Goal: Navigation & Orientation: Find specific page/section

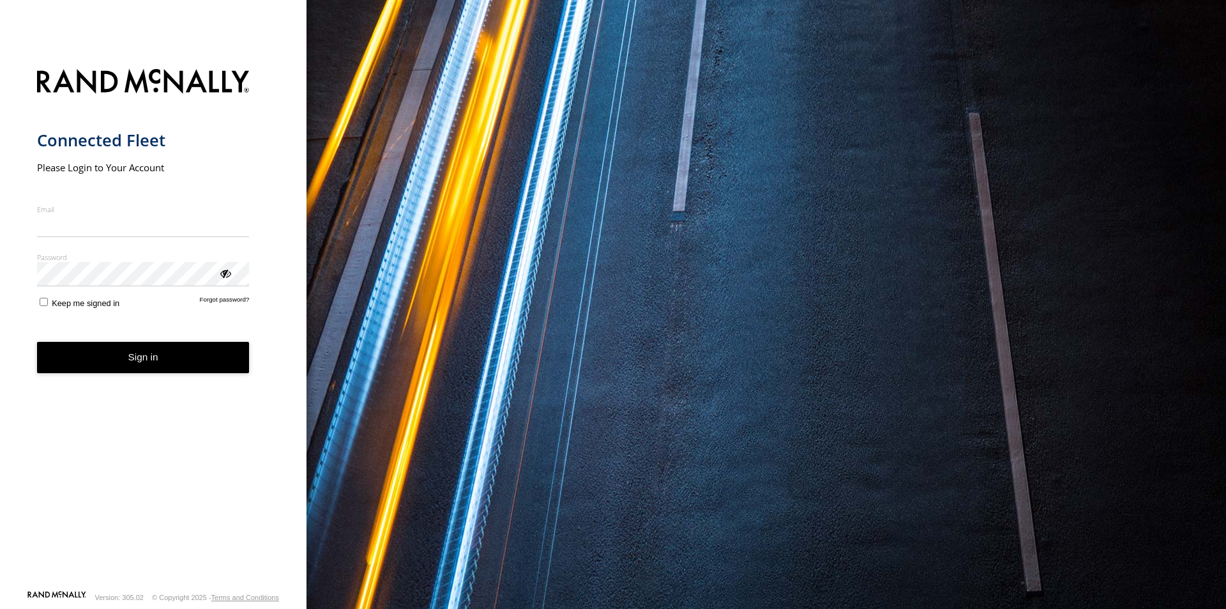
type input "**********"
click at [153, 373] on button "Sign in" at bounding box center [143, 357] width 213 height 31
click at [171, 365] on button "Sign in" at bounding box center [143, 357] width 213 height 31
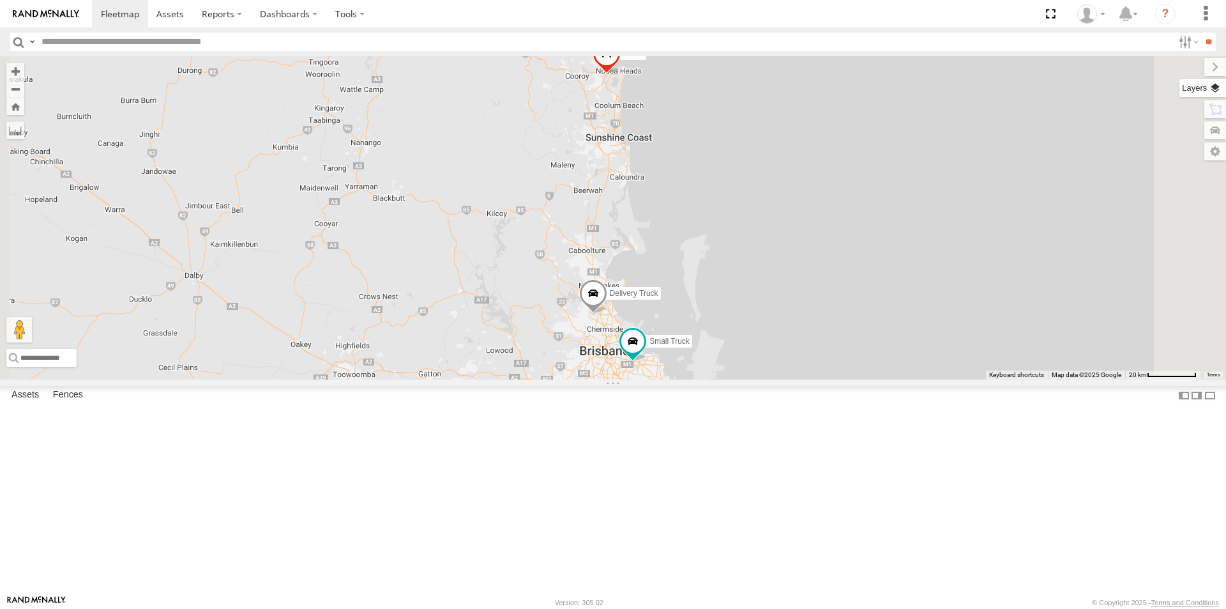
click at [1215, 86] on label at bounding box center [1203, 88] width 47 height 18
click at [0, 0] on span "Basemaps" at bounding box center [0, 0] width 0 height 0
click at [0, 0] on span "Satellite + Roadmap" at bounding box center [0, 0] width 0 height 0
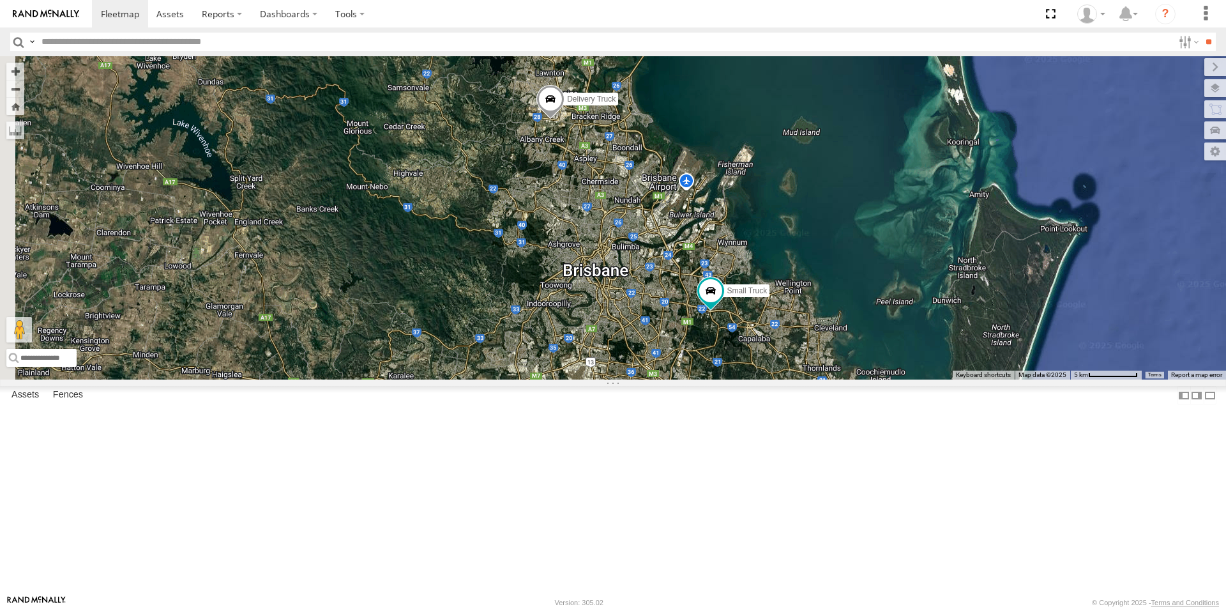
drag, startPoint x: 701, startPoint y: 455, endPoint x: 1017, endPoint y: 358, distance: 330.9
click at [1017, 358] on div "Delivery Truck cruise Small Truck" at bounding box center [613, 217] width 1226 height 323
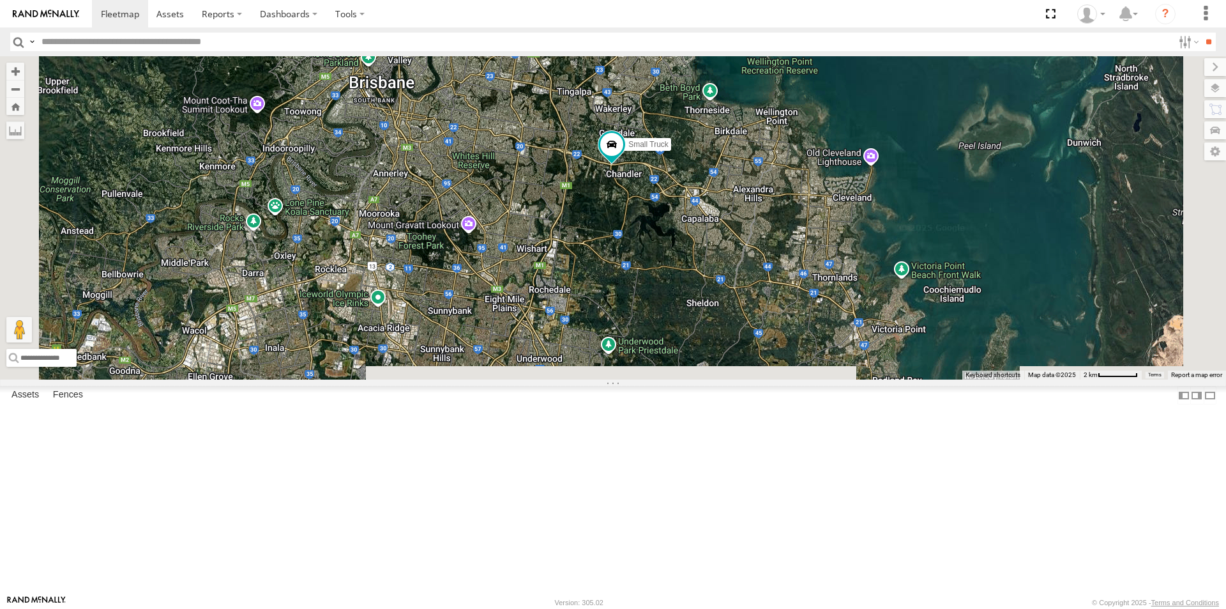
drag, startPoint x: 854, startPoint y: 406, endPoint x: 888, endPoint y: 208, distance: 201.5
click at [888, 208] on div "Delivery Truck cruise Small Truck" at bounding box center [613, 217] width 1226 height 323
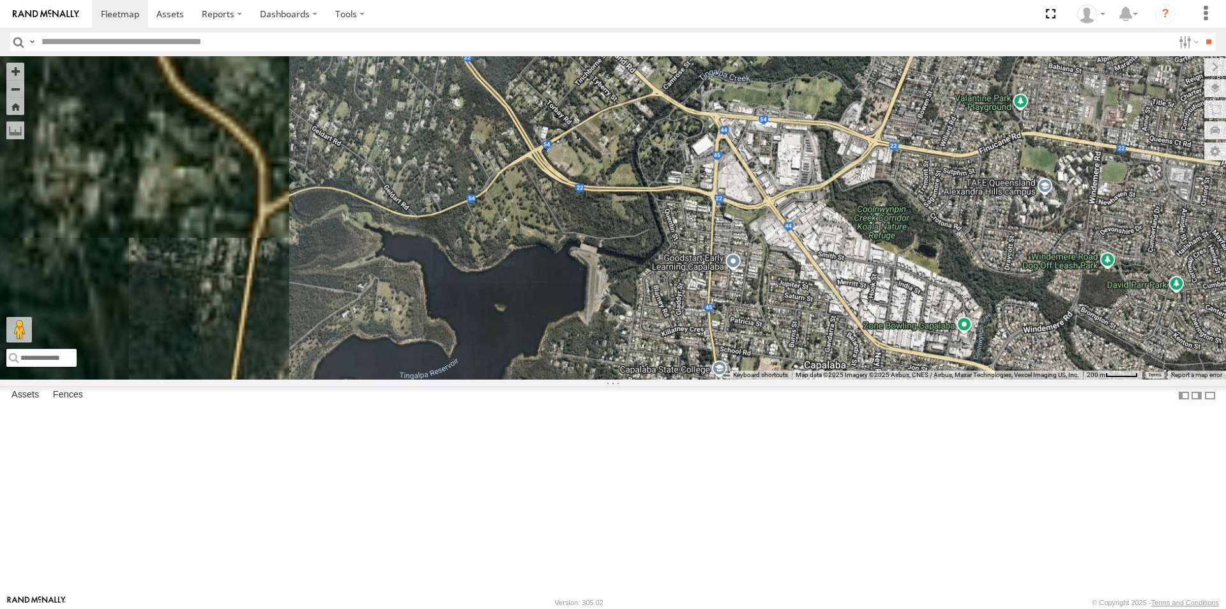
drag, startPoint x: 658, startPoint y: 279, endPoint x: 949, endPoint y: 292, distance: 291.5
click at [959, 294] on div "Delivery Truck cruise Small Truck" at bounding box center [613, 217] width 1226 height 323
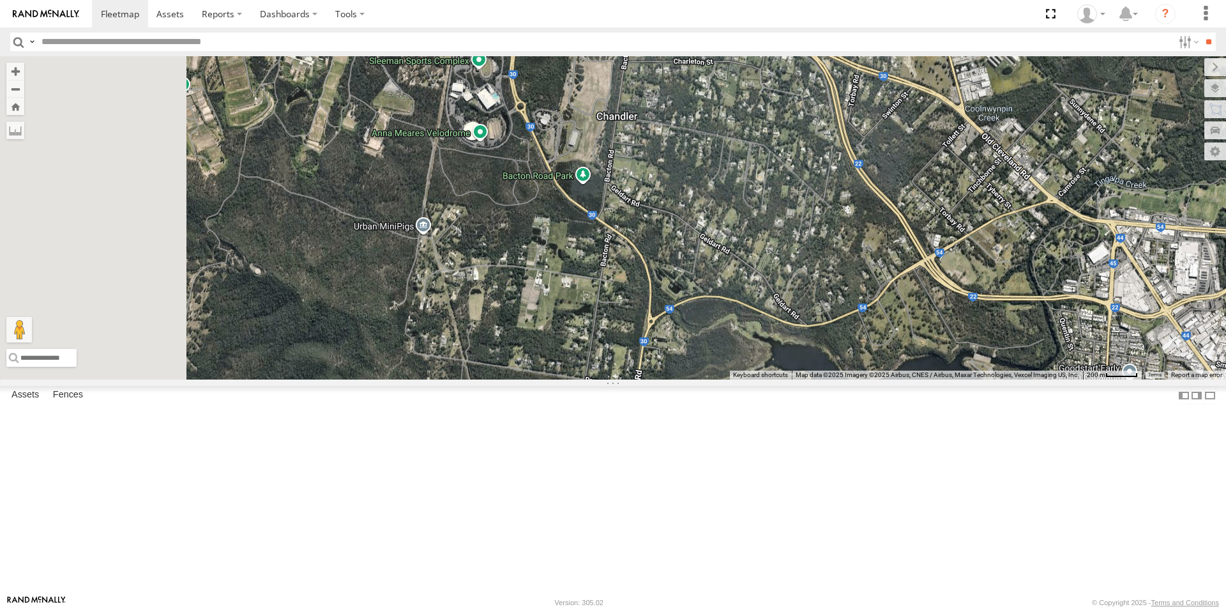
drag, startPoint x: 607, startPoint y: 227, endPoint x: 968, endPoint y: 328, distance: 374.3
click at [968, 328] on div "Delivery Truck cruise Small Truck" at bounding box center [613, 217] width 1226 height 323
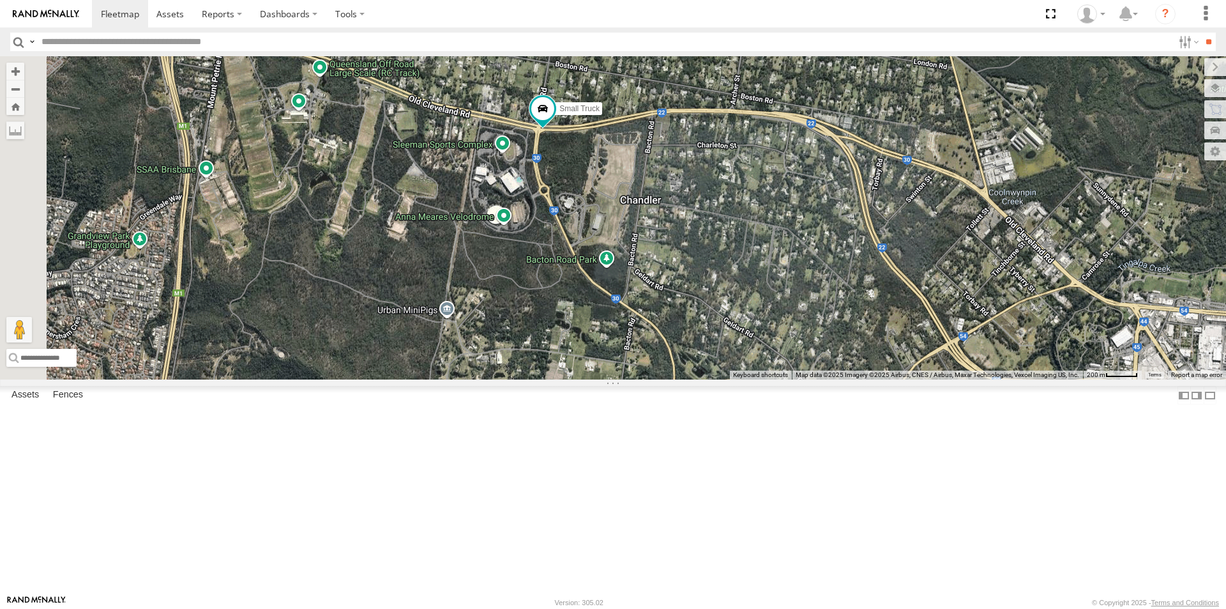
drag, startPoint x: 873, startPoint y: 302, endPoint x: 874, endPoint y: 347, distance: 44.7
click at [874, 347] on div "Delivery Truck cruise Small Truck" at bounding box center [613, 217] width 1226 height 323
